Goal: Complete application form

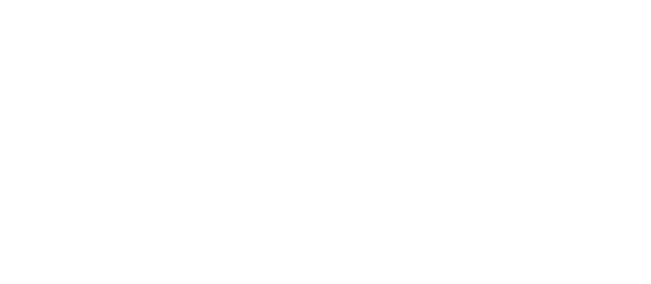
select select "FR"
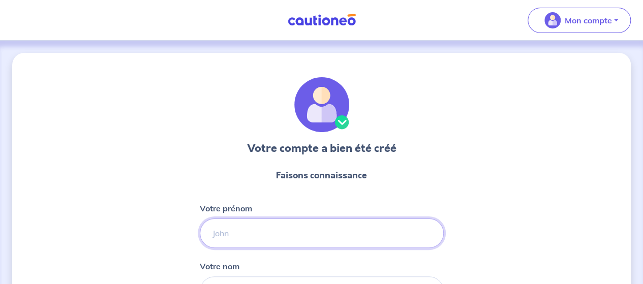
click at [267, 233] on input "Votre prénom" at bounding box center [322, 233] width 244 height 29
type input "[PERSON_NAME]"
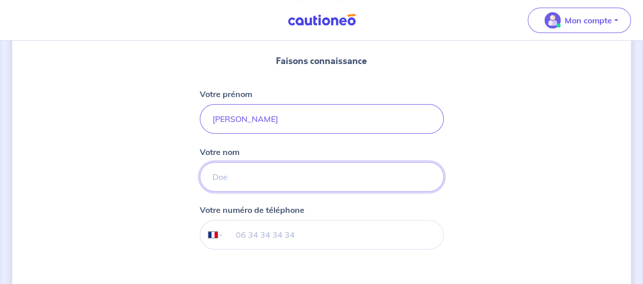
scroll to position [148, 0]
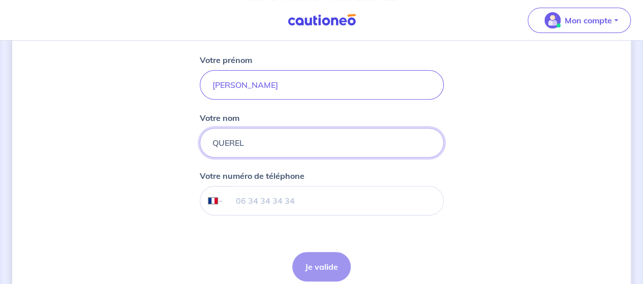
type input "QUEREL"
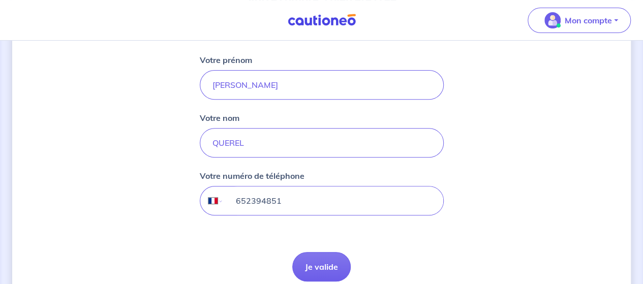
click at [235, 198] on input "652394851" at bounding box center [333, 201] width 220 height 28
type input "06 52 39 48 51"
click at [324, 257] on button "Je valide" at bounding box center [321, 266] width 58 height 29
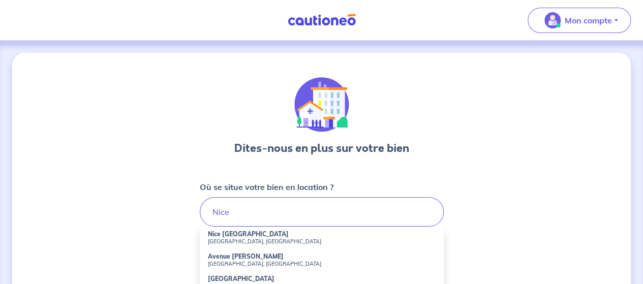
click at [292, 238] on small "[GEOGRAPHIC_DATA], [GEOGRAPHIC_DATA]" at bounding box center [322, 241] width 228 height 7
type input "Nice [GEOGRAPHIC_DATA], [GEOGRAPHIC_DATA], [GEOGRAPHIC_DATA]"
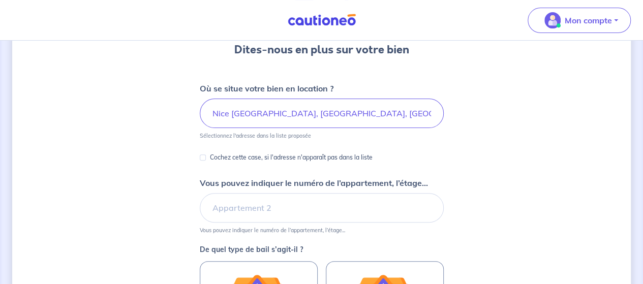
scroll to position [100, 0]
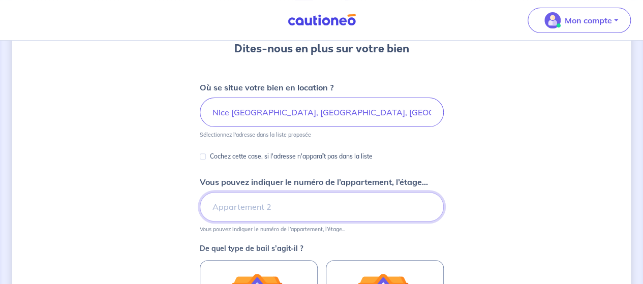
click at [280, 208] on input "Vous pouvez indiquer le numéro de l’appartement, l’étage..." at bounding box center [322, 206] width 244 height 29
type input "40"
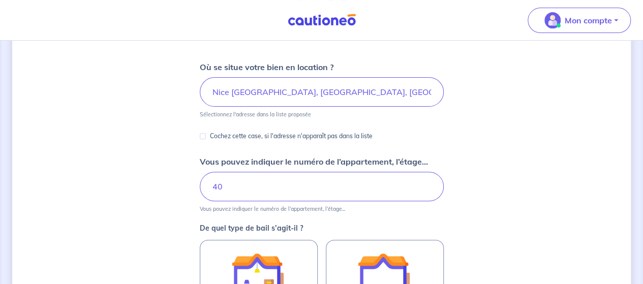
scroll to position [120, 0]
click at [361, 187] on input "40" at bounding box center [322, 186] width 244 height 29
type input "4"
type input "7 eme etage"
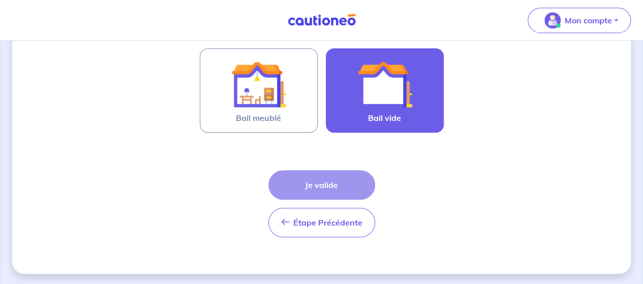
click at [392, 92] on img at bounding box center [384, 84] width 55 height 55
click at [0, 0] on input "Bail vide" at bounding box center [0, 0] width 0 height 0
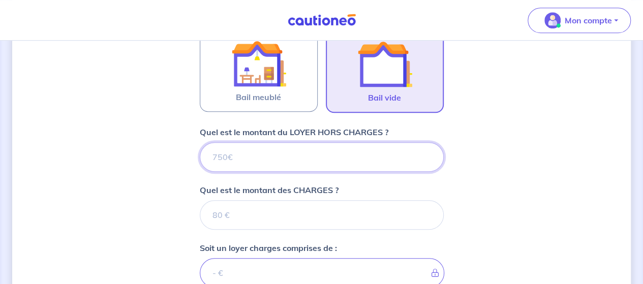
scroll to position [313, 0]
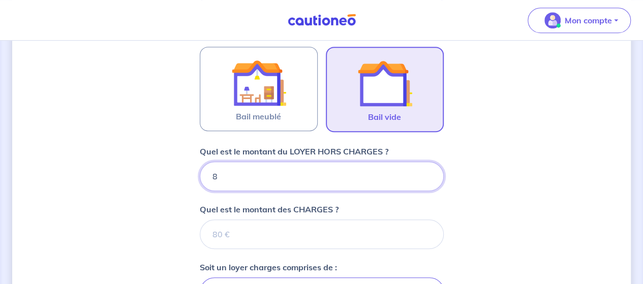
type input "83"
type input "830"
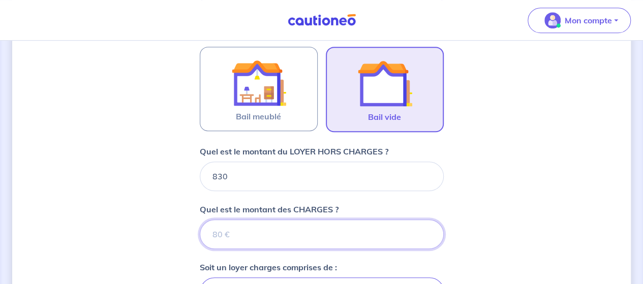
click at [256, 232] on input "Quel est le montant des CHARGES ?" at bounding box center [322, 234] width 244 height 29
type input "14"
type input "831"
type input "140"
type input "970"
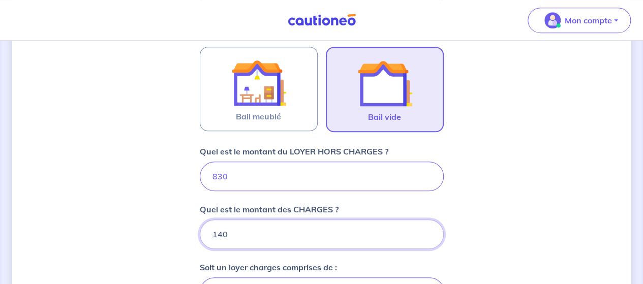
type input "140"
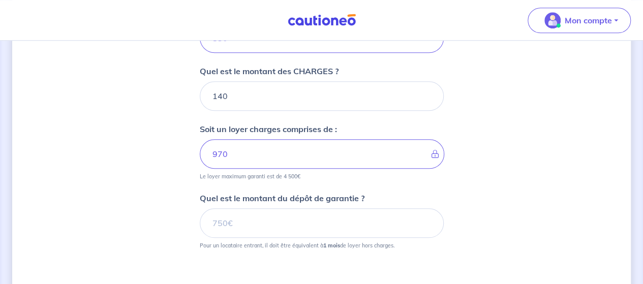
scroll to position [446, 0]
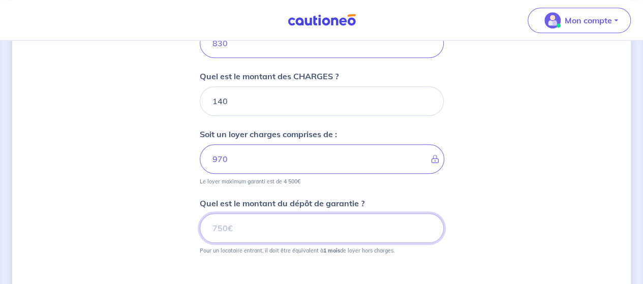
click at [239, 221] on input "Quel est le montant du dépôt de garantie ?" at bounding box center [322, 228] width 244 height 29
type input "830"
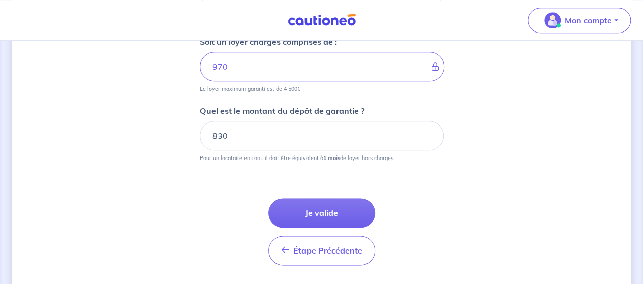
scroll to position [539, 0]
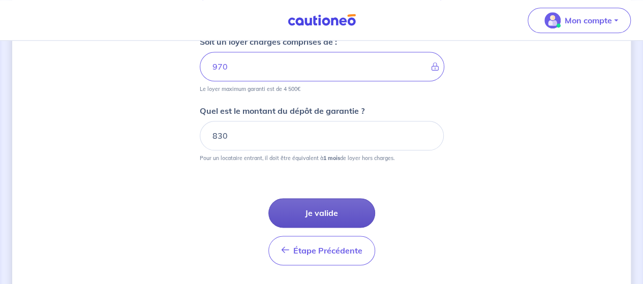
click at [341, 212] on button "Je valide" at bounding box center [322, 212] width 107 height 29
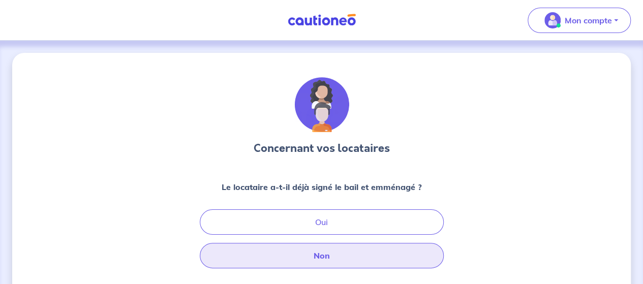
click at [345, 259] on button "Non" at bounding box center [322, 255] width 244 height 25
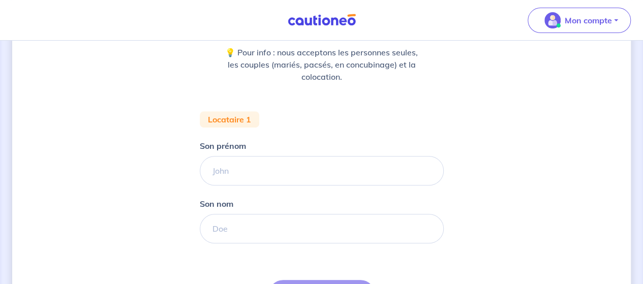
scroll to position [134, 0]
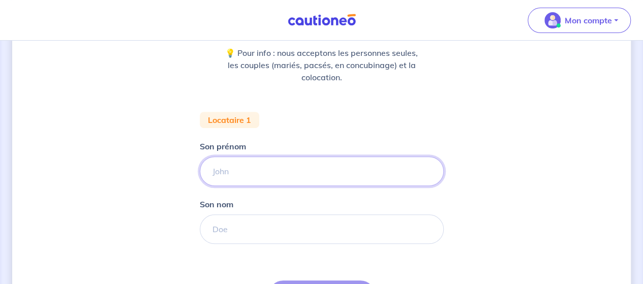
click at [297, 183] on input "Son prénom" at bounding box center [322, 171] width 244 height 29
type input "[PERSON_NAME]"
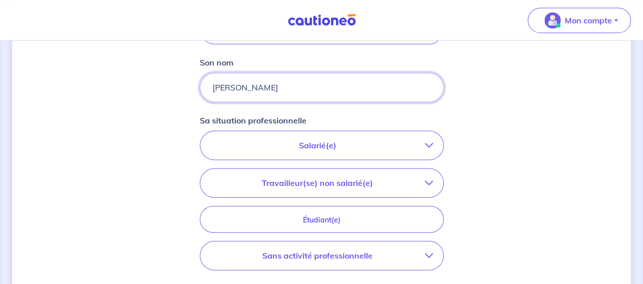
scroll to position [282, 0]
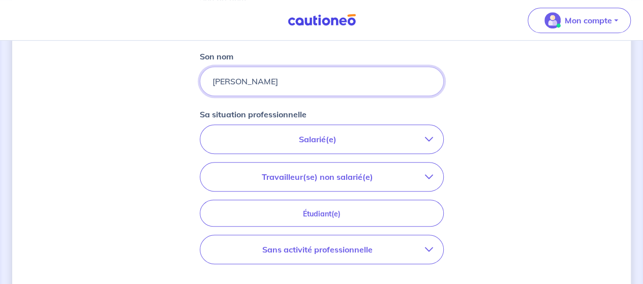
type input "[PERSON_NAME]"
click at [323, 145] on button "Salarié(e)" at bounding box center [321, 139] width 243 height 28
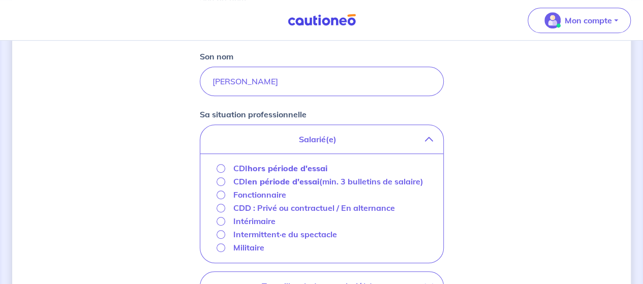
click at [268, 168] on strong "hors période d'essai" at bounding box center [288, 168] width 80 height 10
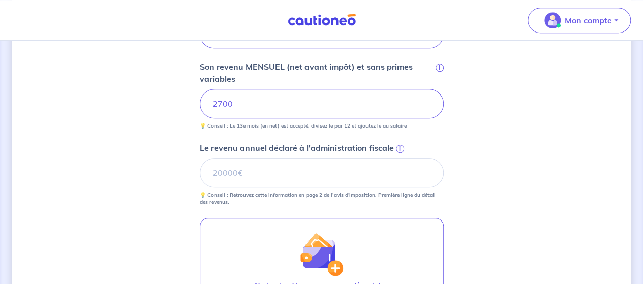
scroll to position [390, 0]
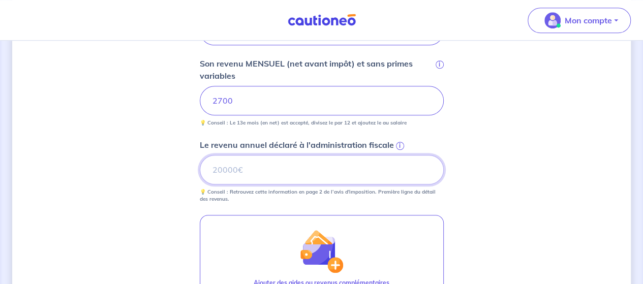
click at [285, 166] on input "Le revenu annuel déclaré à l'administration fiscale i" at bounding box center [322, 169] width 244 height 29
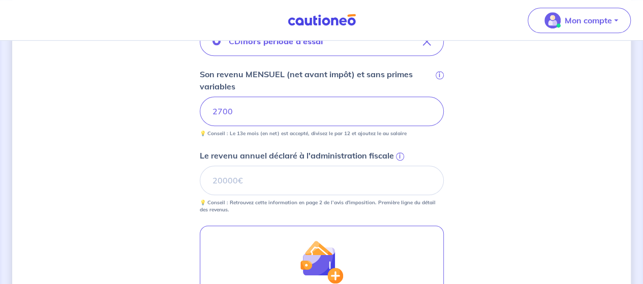
scroll to position [378, 0]
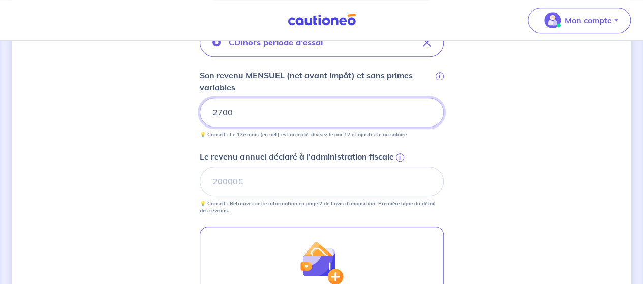
click at [256, 113] on input "2700" at bounding box center [322, 112] width 244 height 29
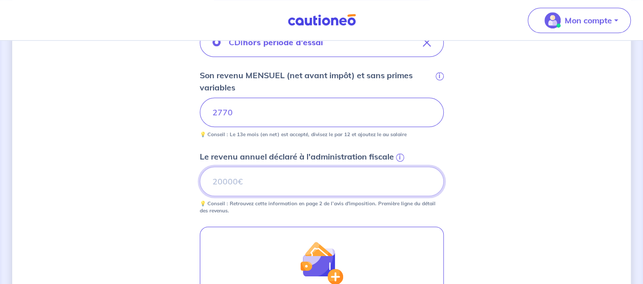
click at [256, 167] on input "Le revenu annuel déclaré à l'administration fiscale i" at bounding box center [322, 181] width 244 height 29
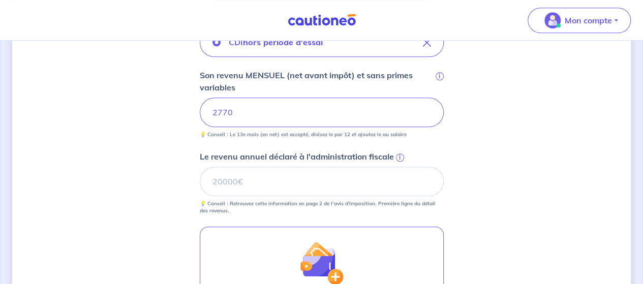
click at [399, 157] on span "i" at bounding box center [400, 158] width 8 height 8
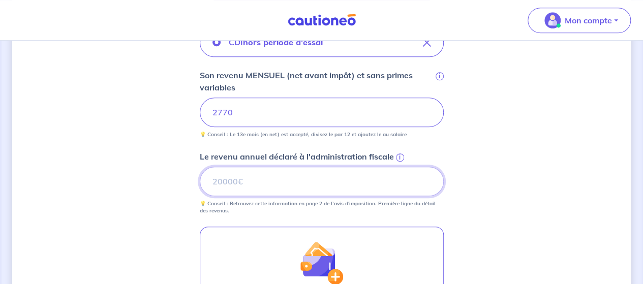
click at [399, 167] on input "Le revenu annuel déclaré à l'administration fiscale i" at bounding box center [322, 181] width 244 height 29
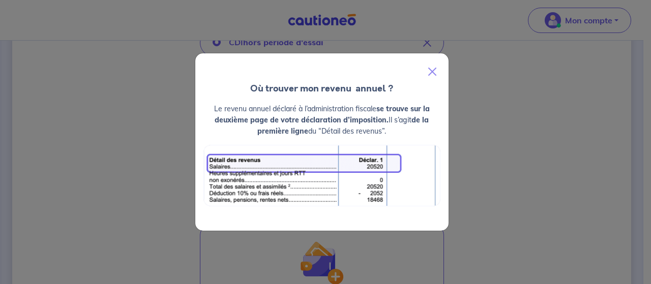
click at [214, 18] on div "Où trouver mon revenu  annuel ? Le revenu annuel déclaré à l’administration fis…" at bounding box center [325, 142] width 651 height 284
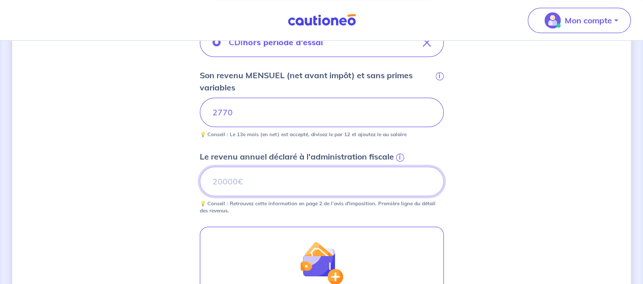
click at [248, 180] on input "Le revenu annuel déclaré à l'administration fiscale i" at bounding box center [322, 181] width 244 height 29
type input "24085"
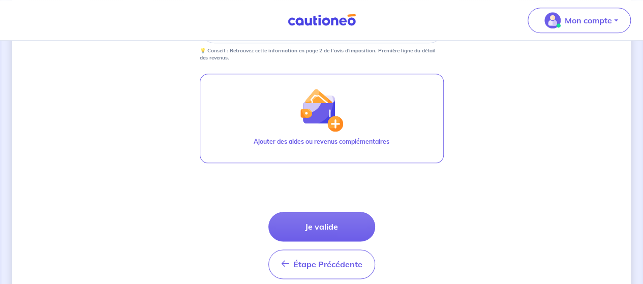
scroll to position [545, 0]
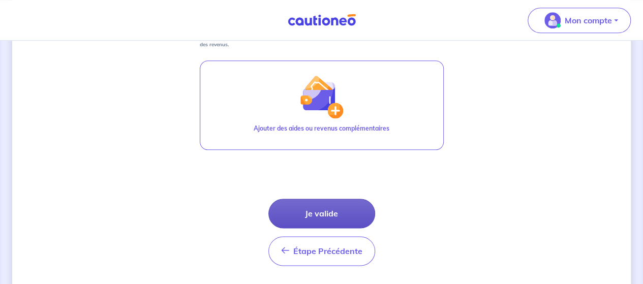
click at [335, 209] on button "Je valide" at bounding box center [322, 213] width 107 height 29
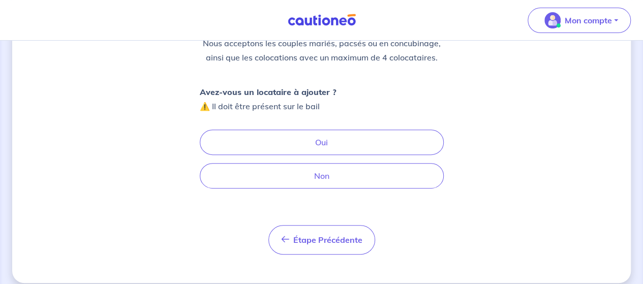
scroll to position [138, 0]
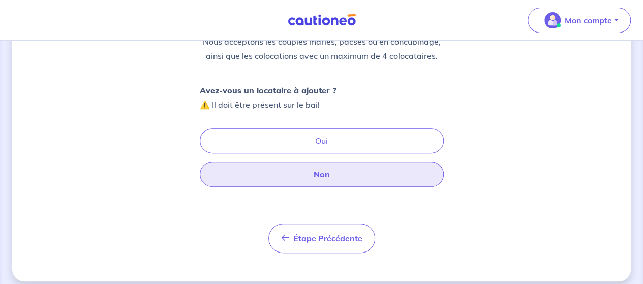
click at [345, 176] on button "Non" at bounding box center [322, 174] width 244 height 25
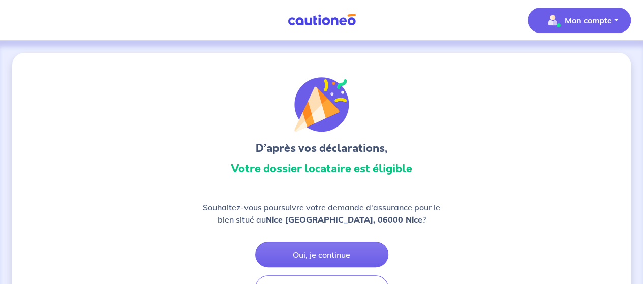
click at [561, 31] on button "Mon compte" at bounding box center [579, 20] width 103 height 25
click at [558, 20] on img "button" at bounding box center [553, 20] width 16 height 16
click at [372, 133] on div "D’après vos déclarations, Votre dossier locataire est éligible" at bounding box center [322, 129] width 244 height 104
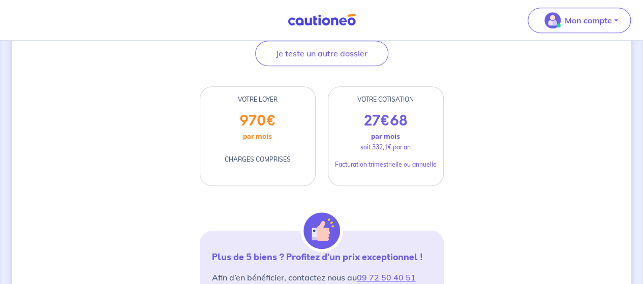
scroll to position [236, 0]
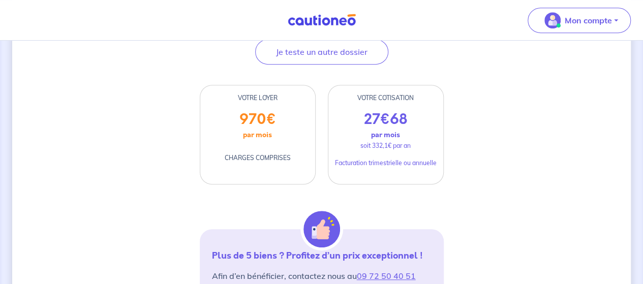
click at [260, 111] on p "970 €" at bounding box center [258, 119] width 37 height 17
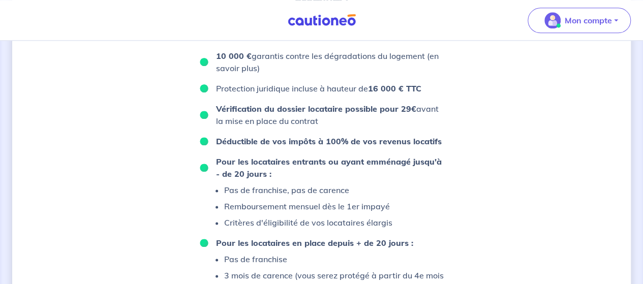
scroll to position [779, 0]
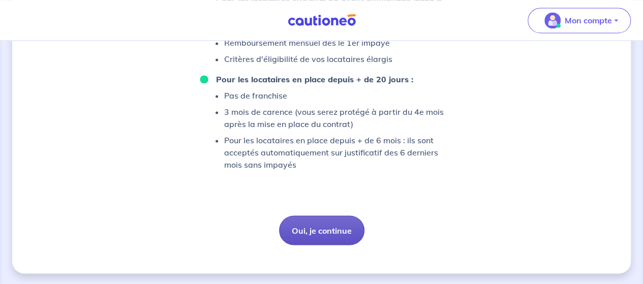
click at [347, 217] on button "Oui, je continue" at bounding box center [321, 230] width 85 height 29
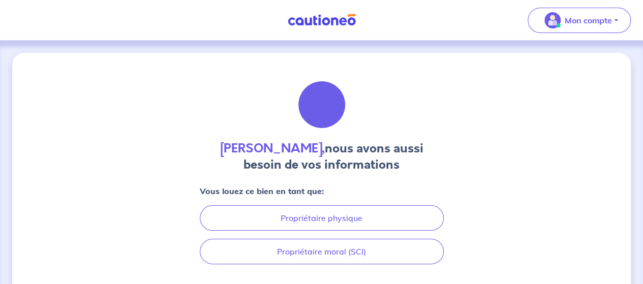
scroll to position [73, 0]
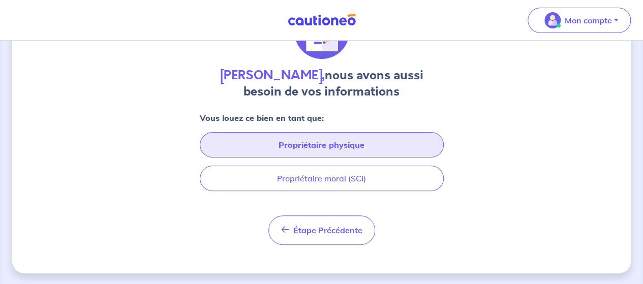
click at [331, 140] on button "Propriétaire physique" at bounding box center [322, 144] width 244 height 25
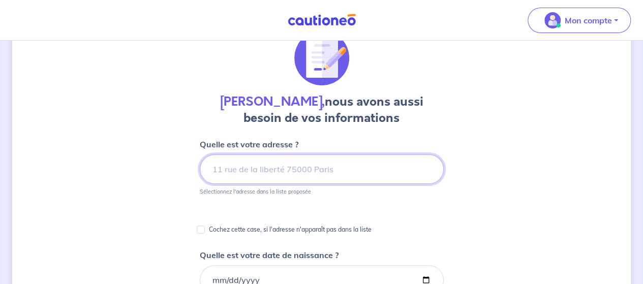
scroll to position [0, 0]
